Goal: Task Accomplishment & Management: Use online tool/utility

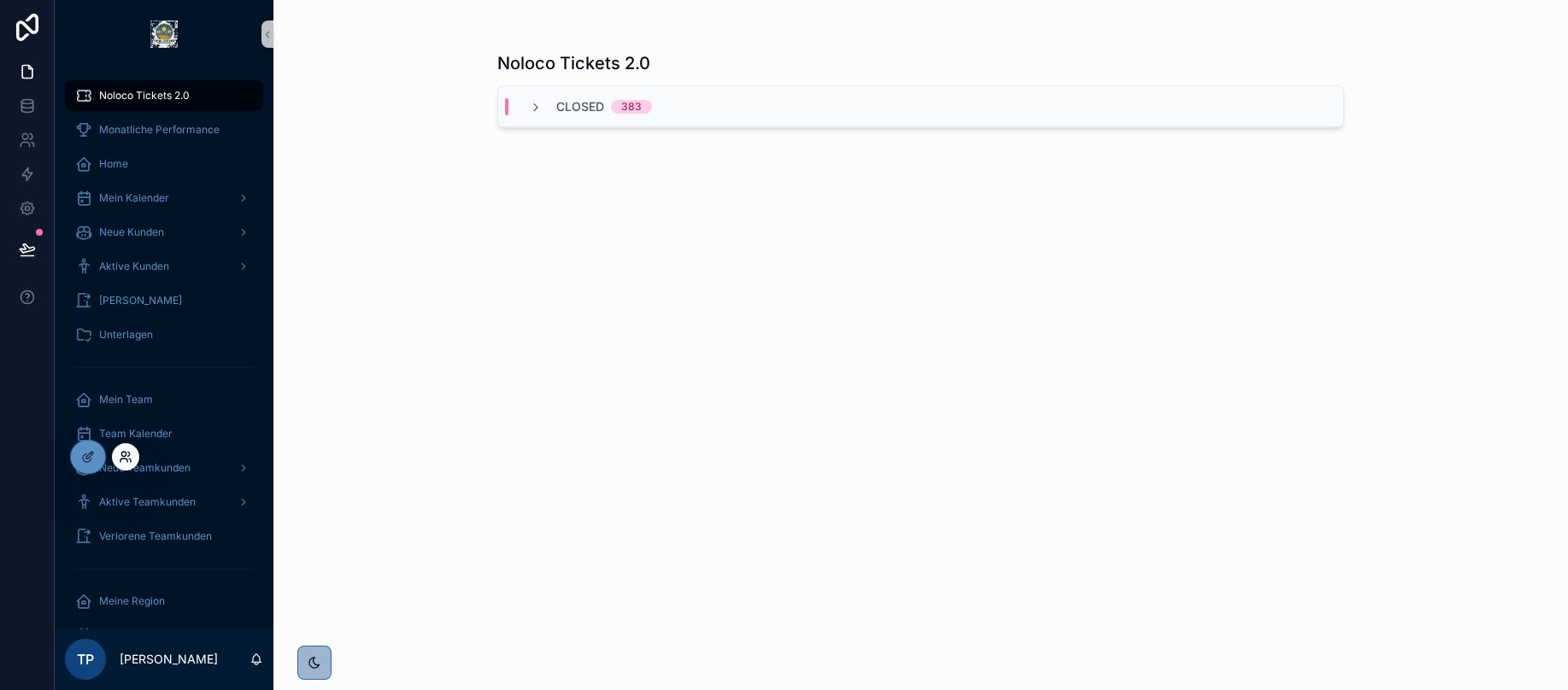
click at [127, 458] on icon at bounding box center [126, 457] width 14 height 14
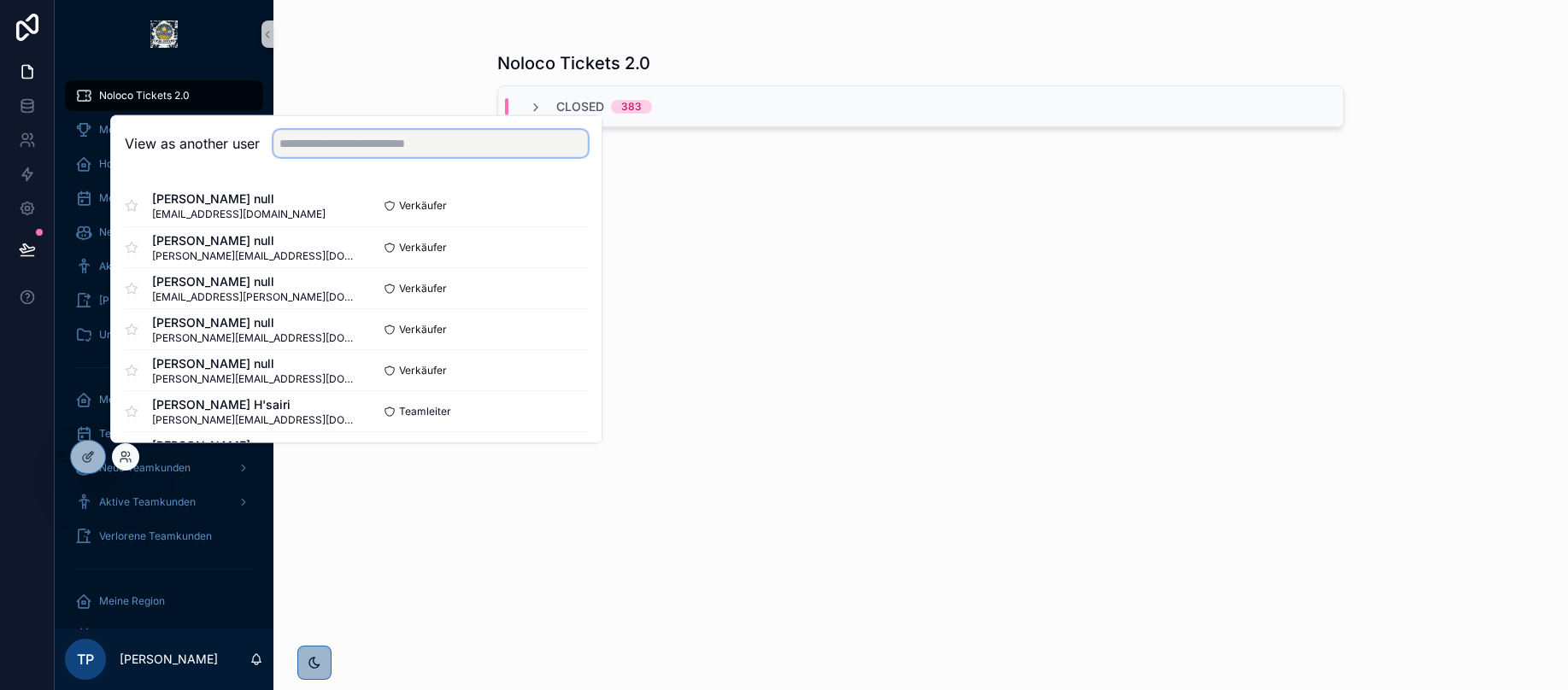
click at [326, 155] on input "text" at bounding box center [431, 144] width 314 height 28
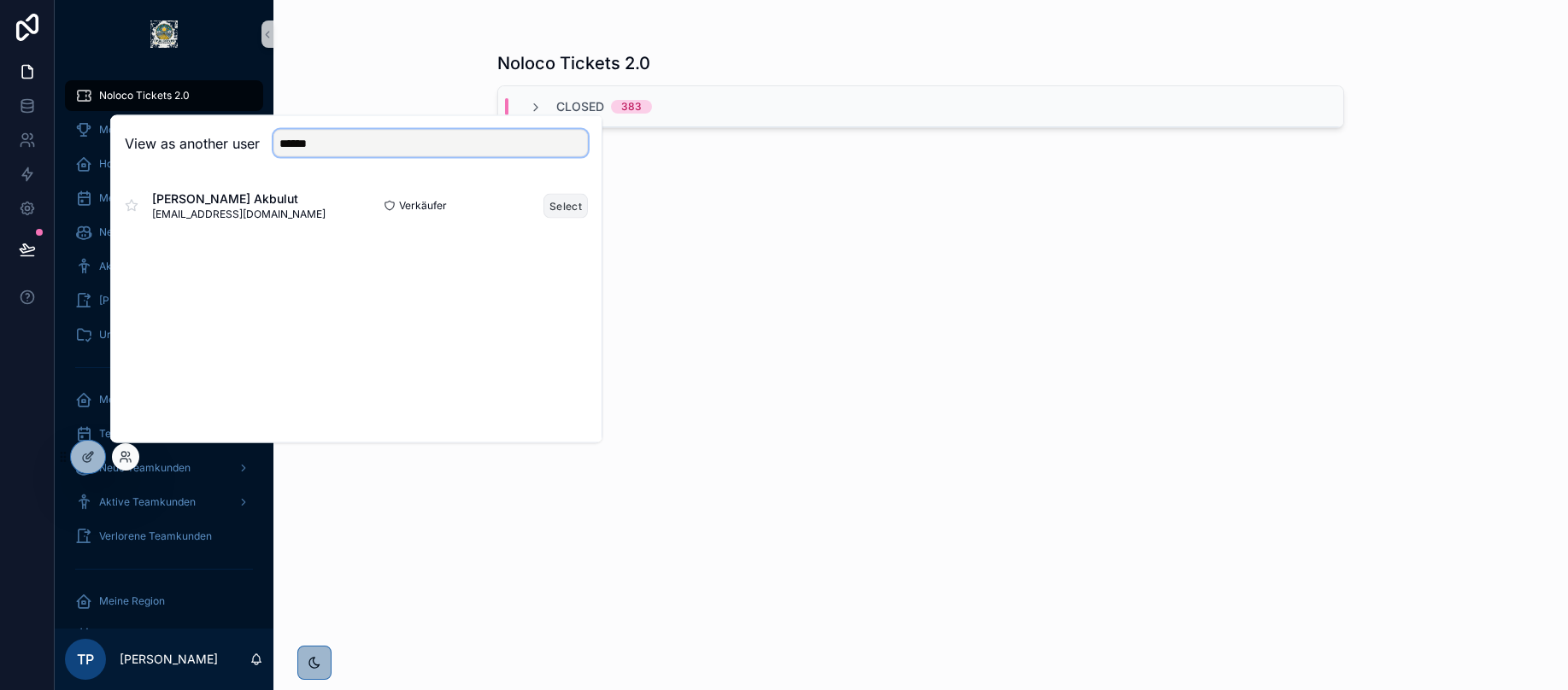
type input "******"
click at [572, 212] on button "Select" at bounding box center [565, 205] width 44 height 25
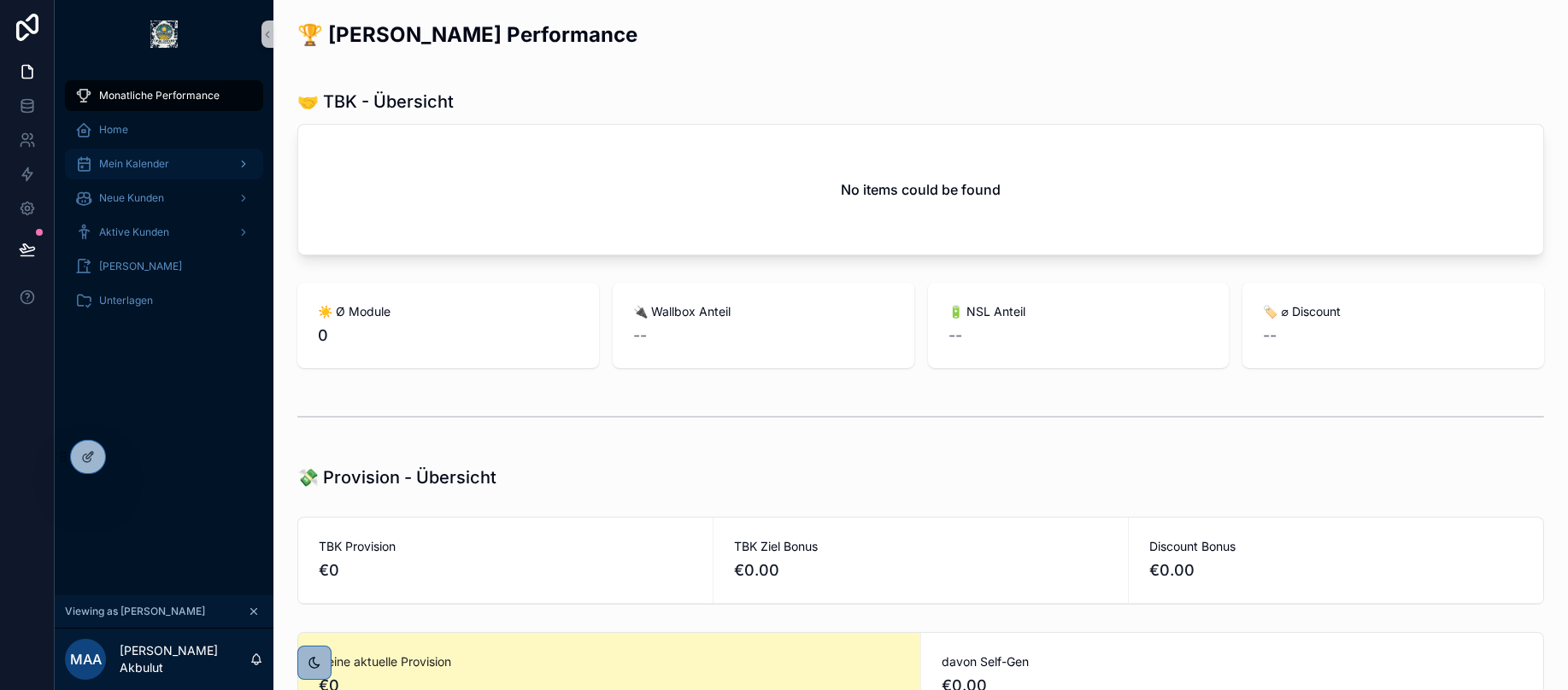
click at [147, 171] on div "Mein Kalender" at bounding box center [164, 164] width 178 height 28
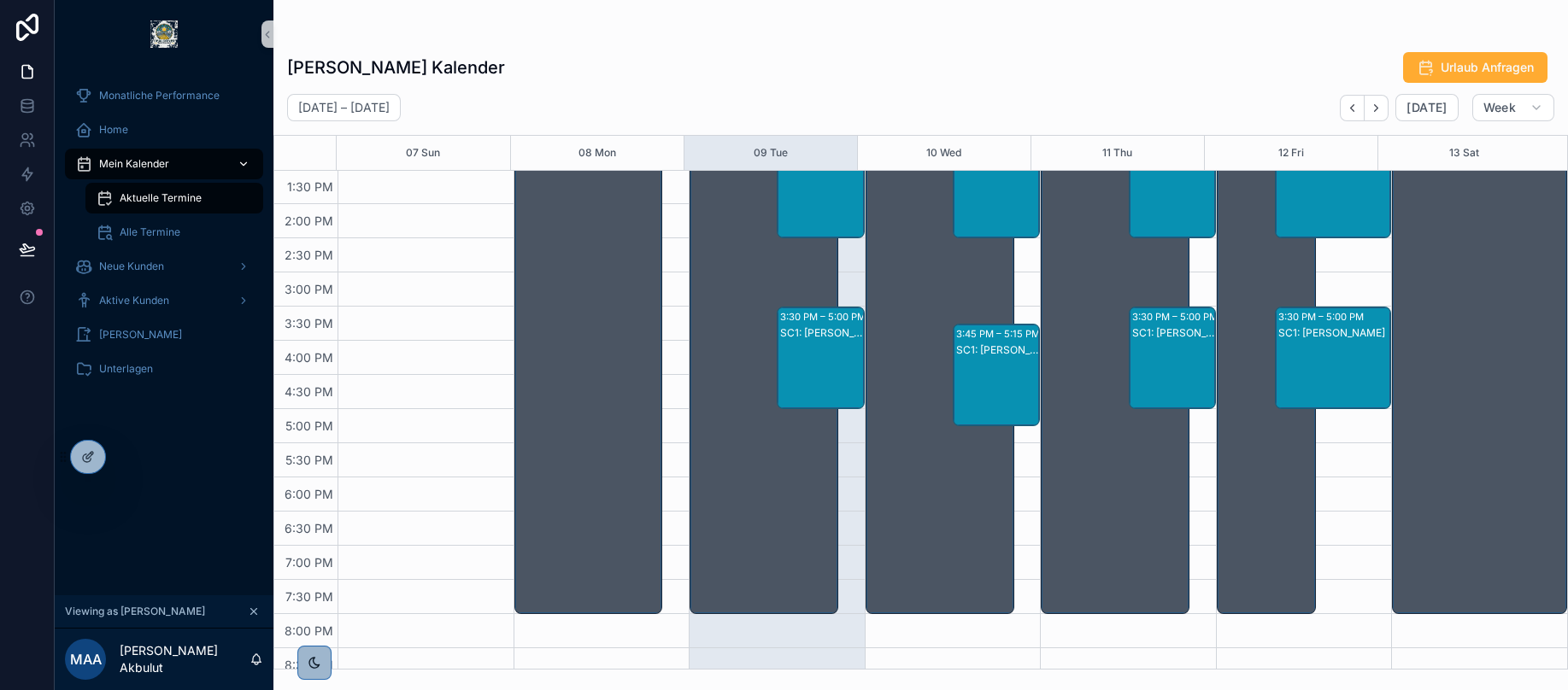
scroll to position [514, 0]
click at [125, 456] on icon at bounding box center [123, 454] width 4 height 4
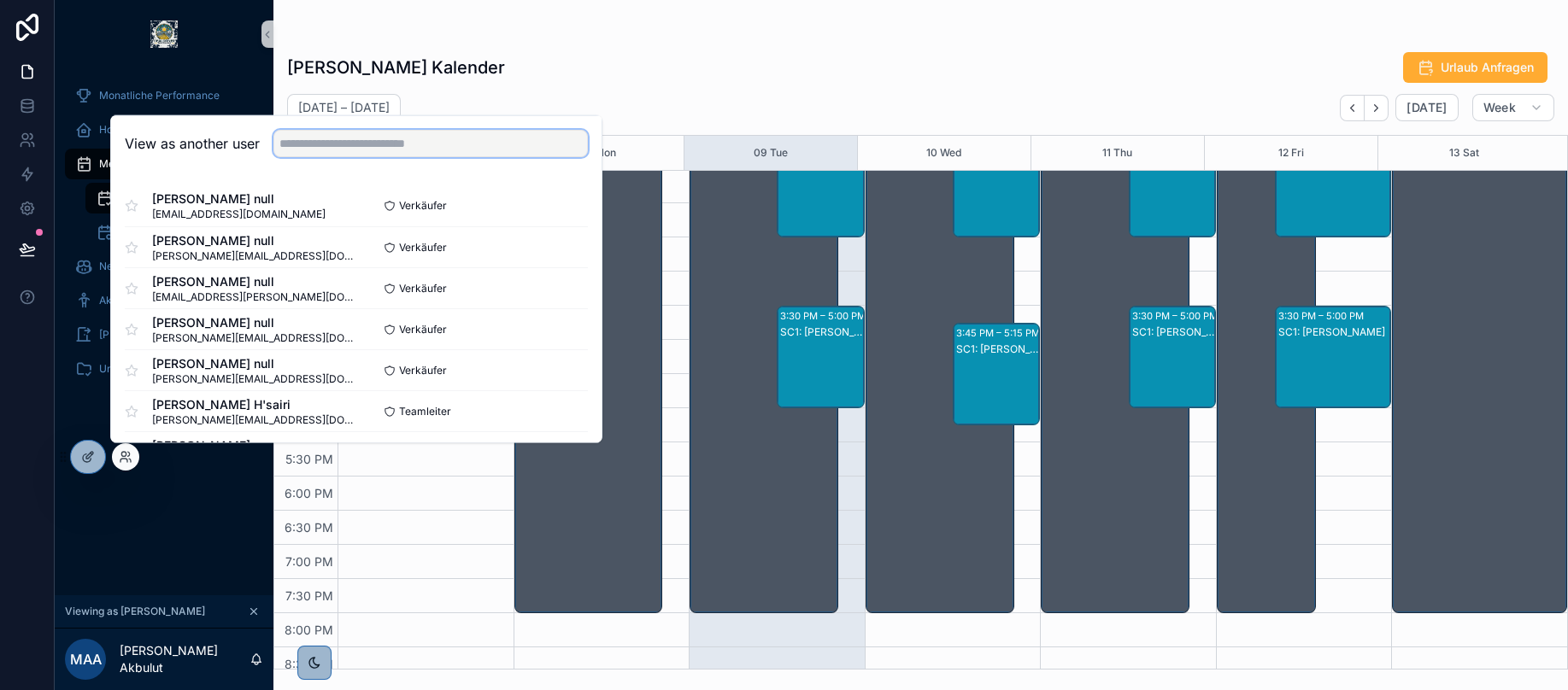
click at [338, 138] on input "text" at bounding box center [431, 144] width 314 height 28
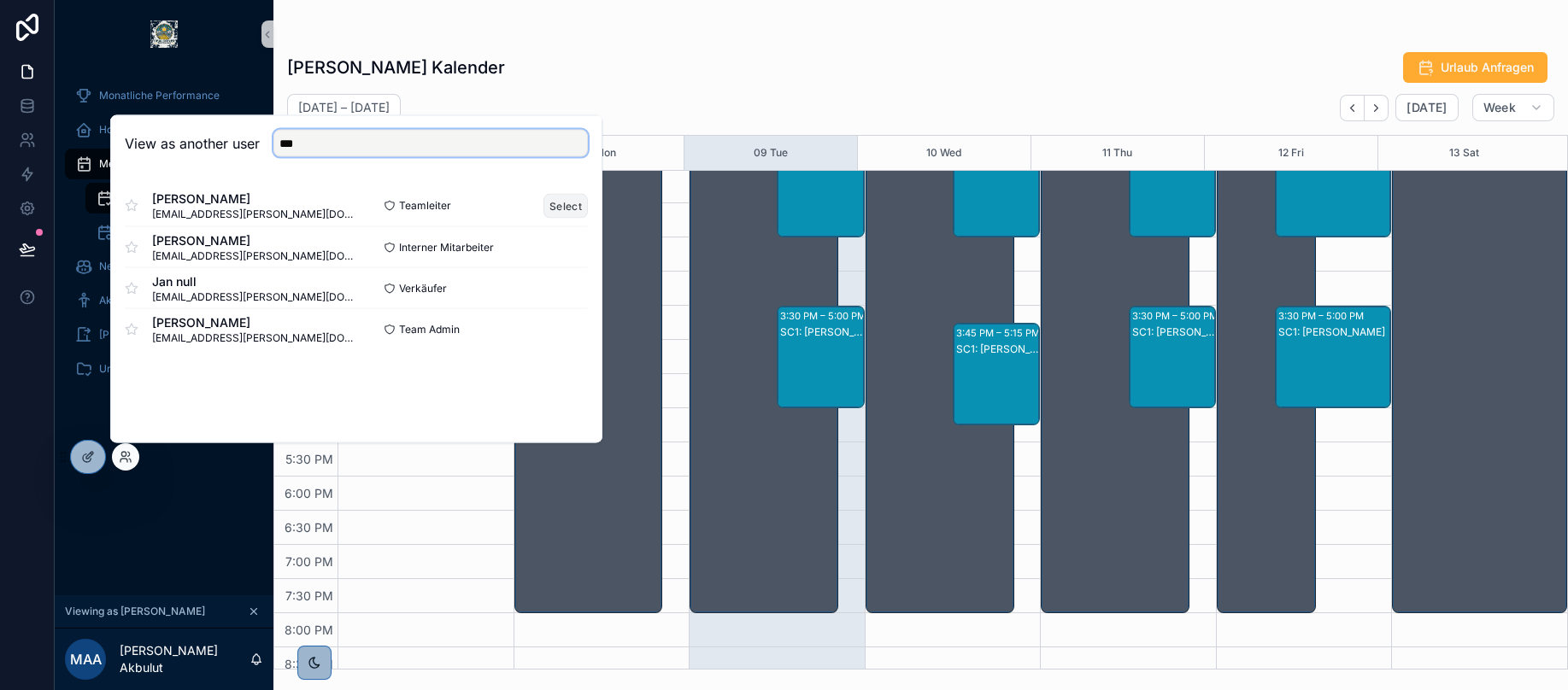
type input "***"
click at [553, 200] on button "Select" at bounding box center [565, 205] width 44 height 25
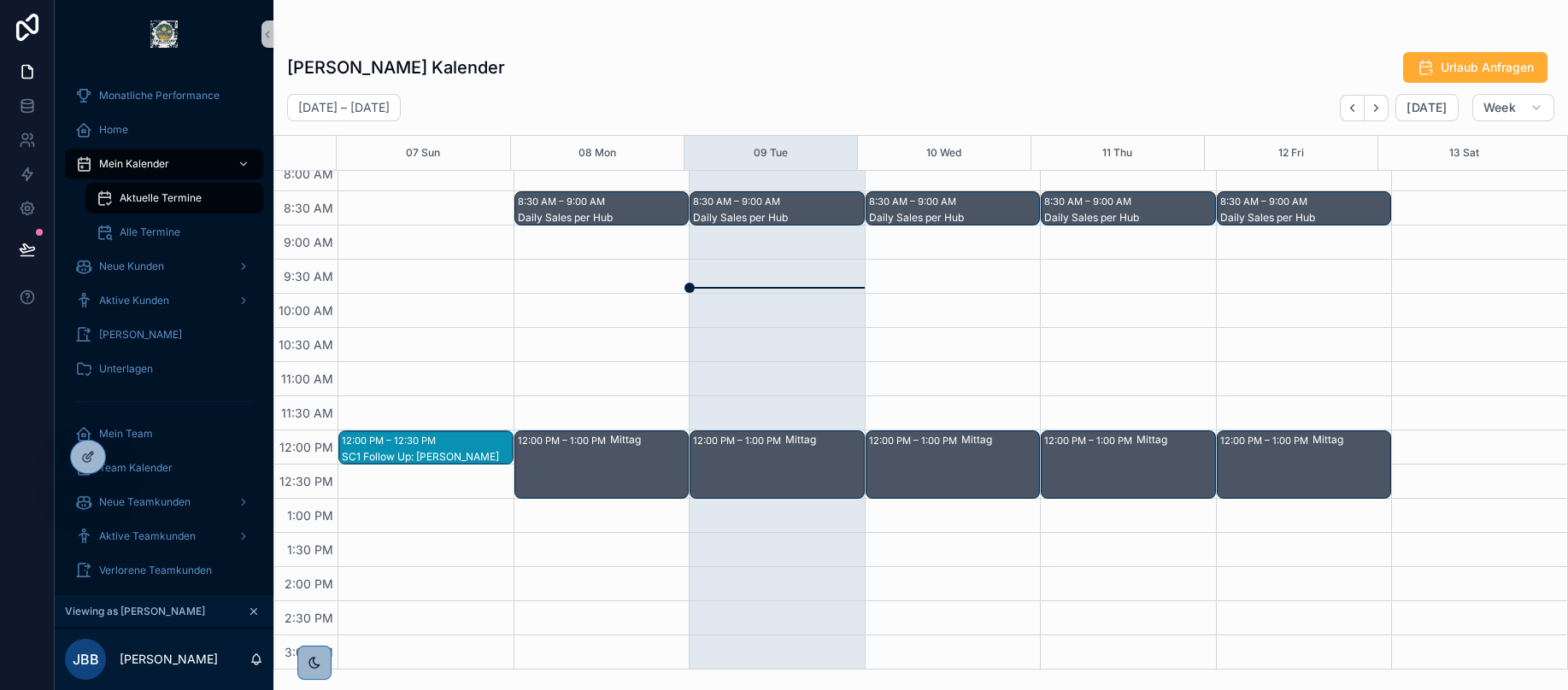
scroll to position [152, 0]
click at [36, 115] on link at bounding box center [27, 106] width 54 height 34
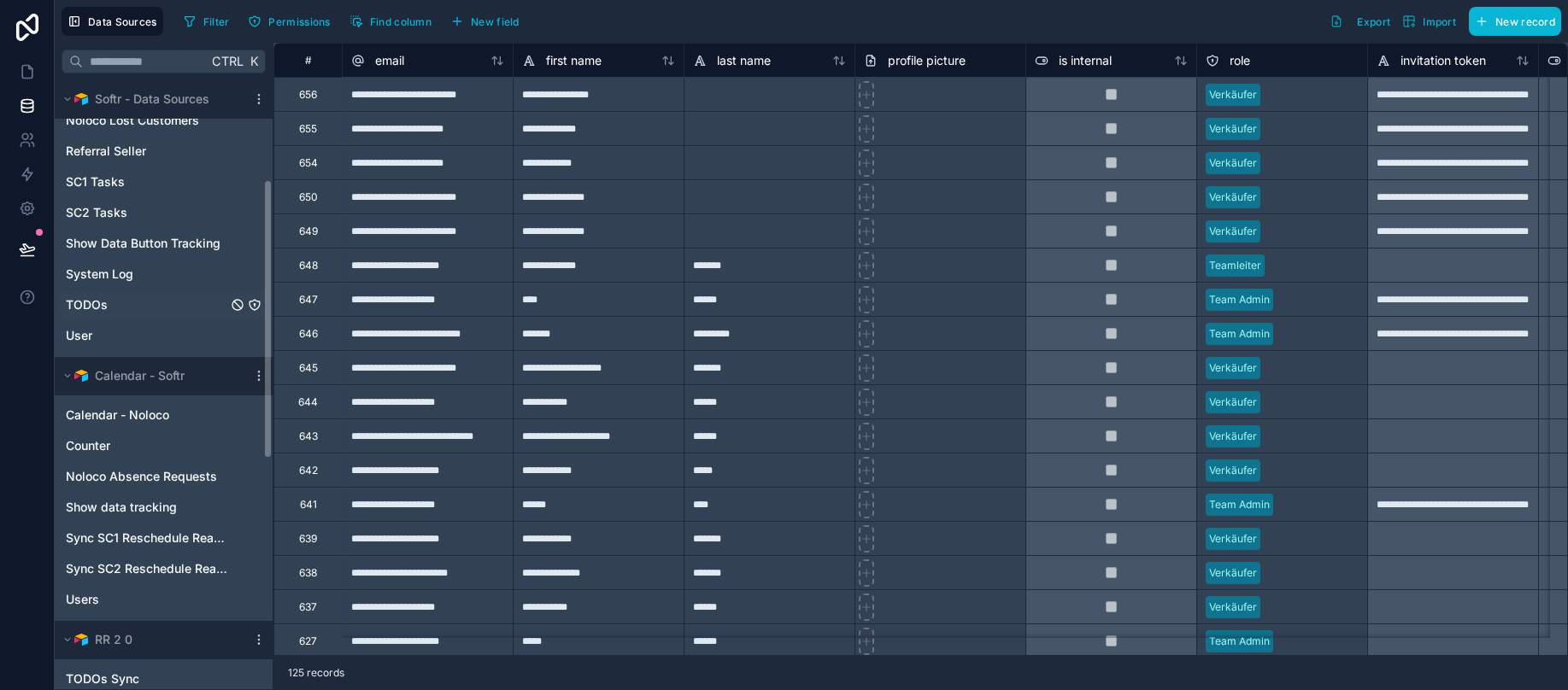
scroll to position [227, 0]
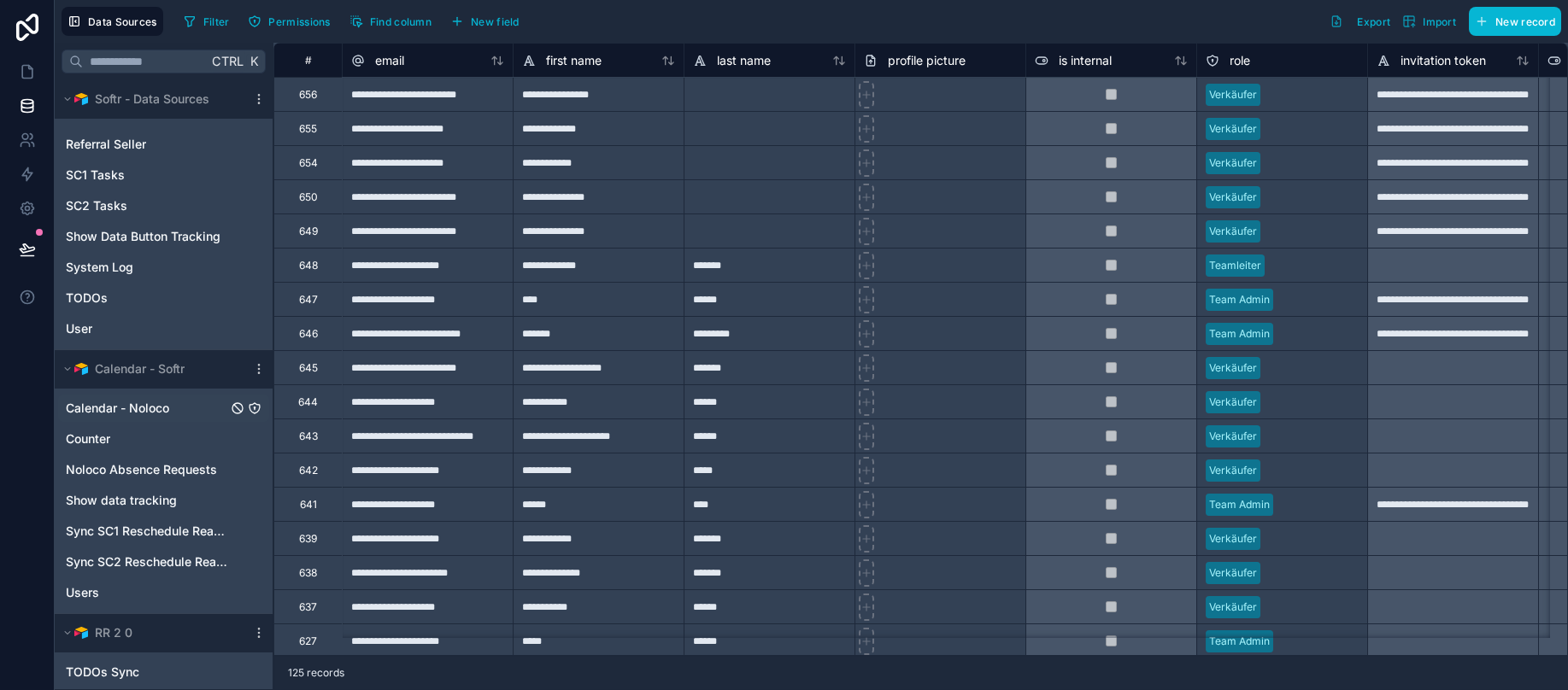
click at [112, 410] on span "Calendar - Noloco" at bounding box center [117, 409] width 103 height 17
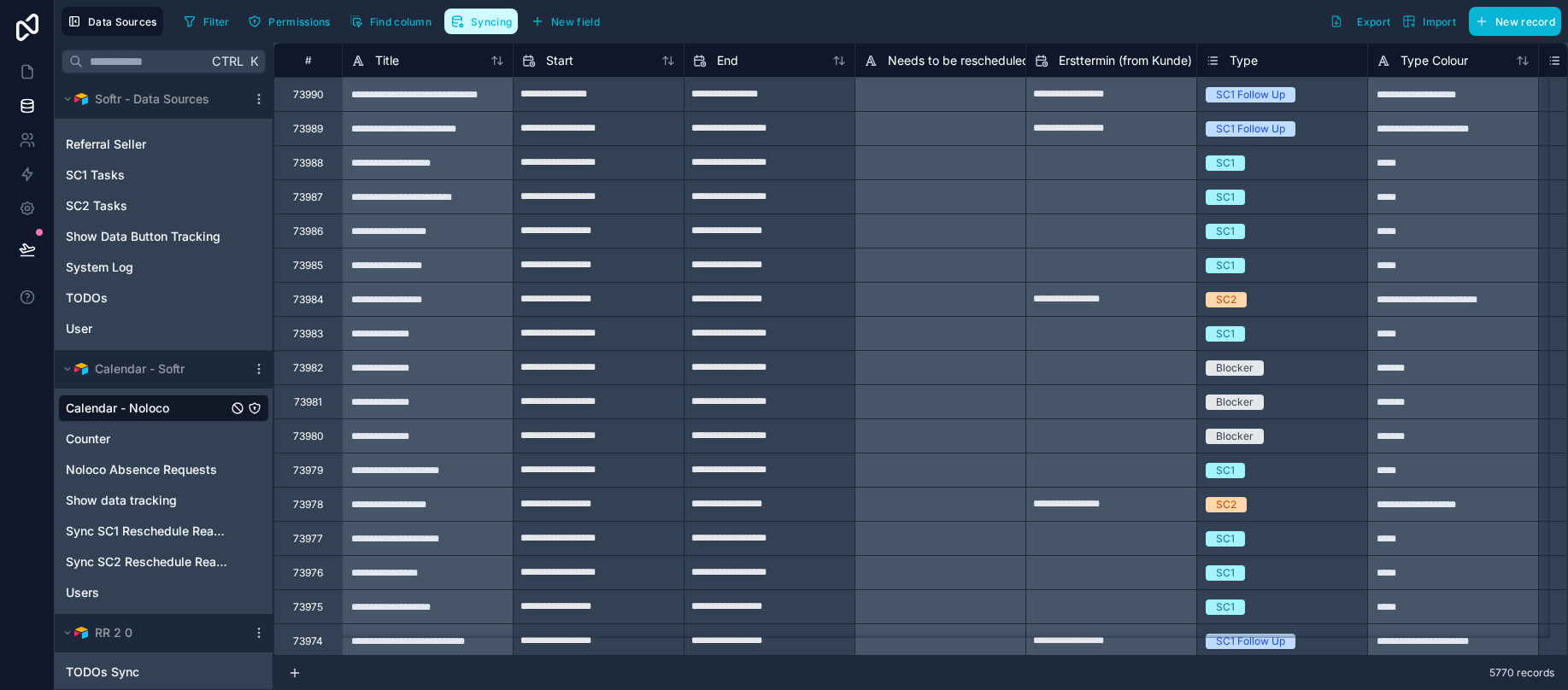
click at [469, 16] on button "Syncing" at bounding box center [481, 22] width 74 height 26
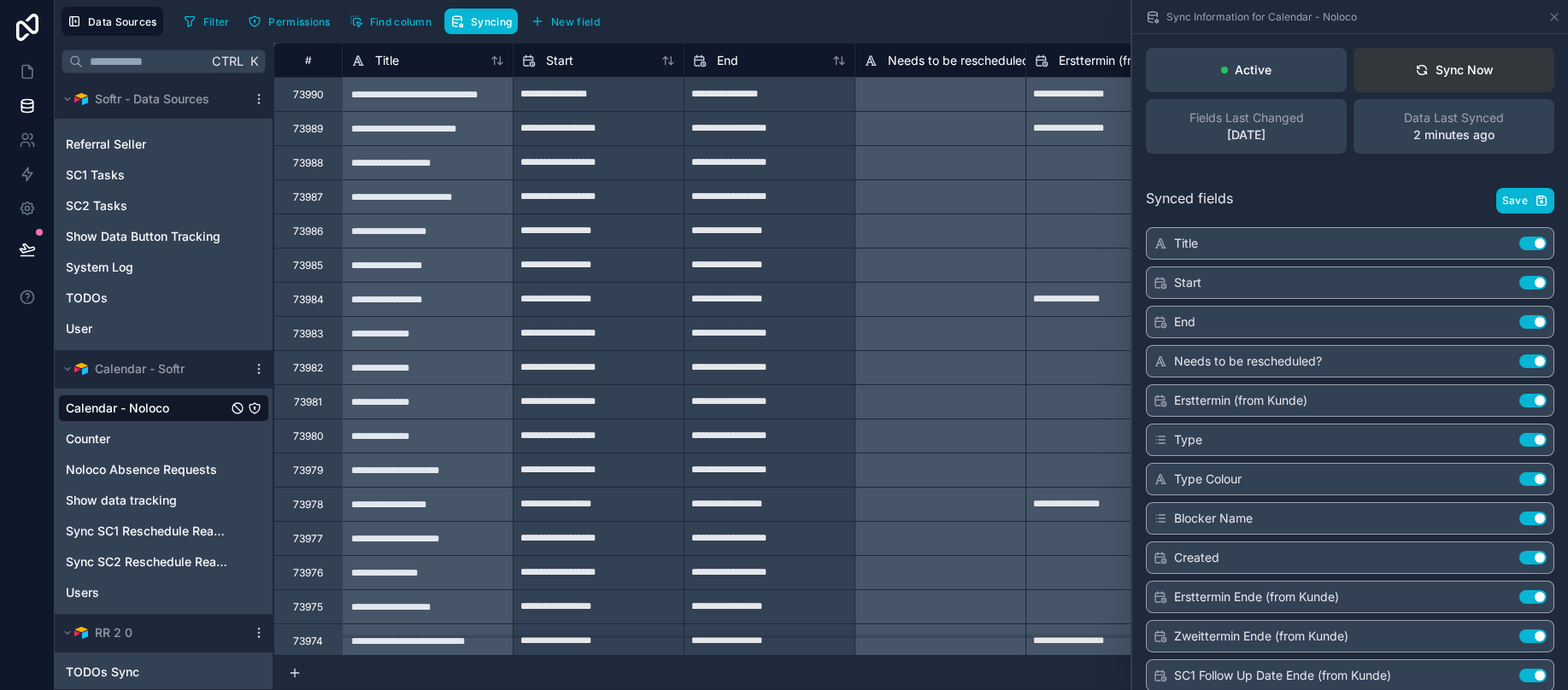
click at [1414, 91] on button "Sync Now" at bounding box center [1455, 69] width 201 height 44
click at [32, 66] on icon at bounding box center [28, 72] width 17 height 17
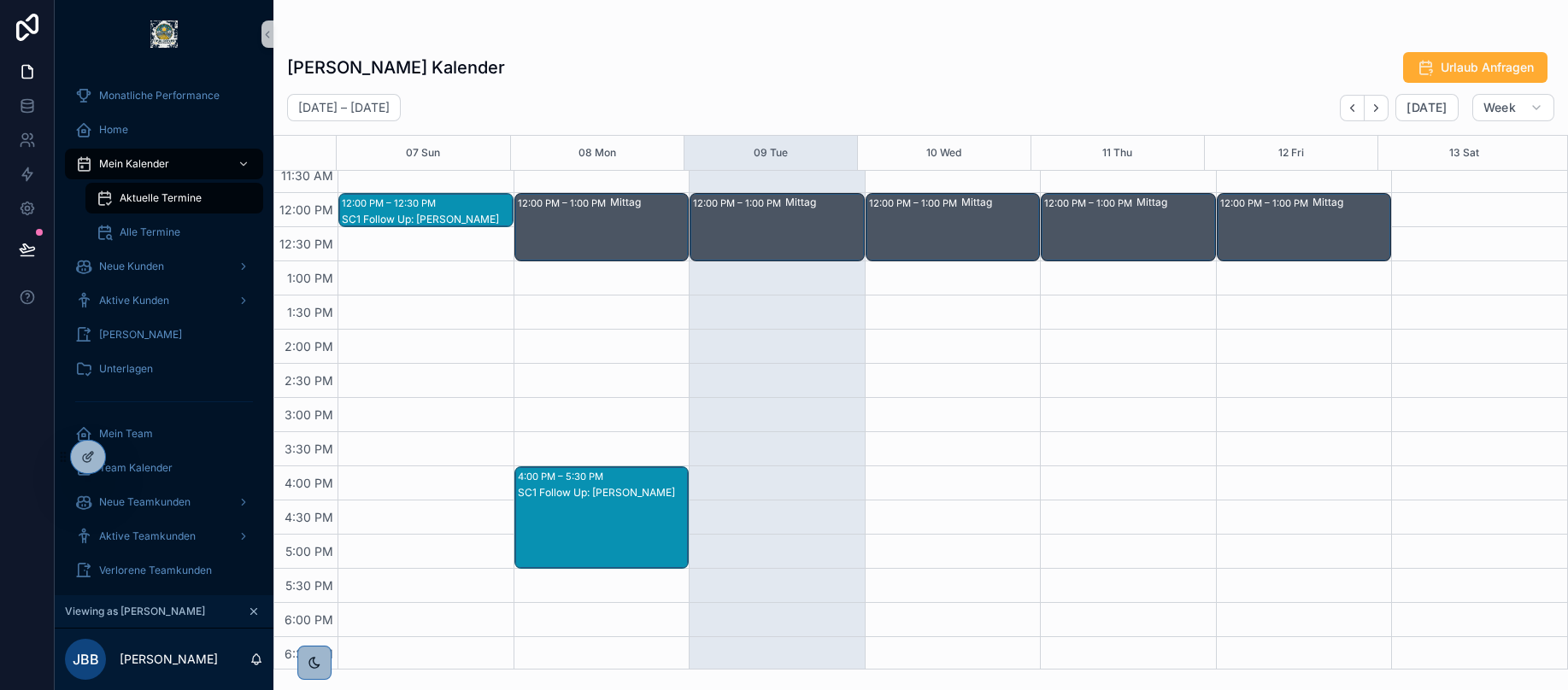
scroll to position [386, 0]
